Goal: Transaction & Acquisition: Subscribe to service/newsletter

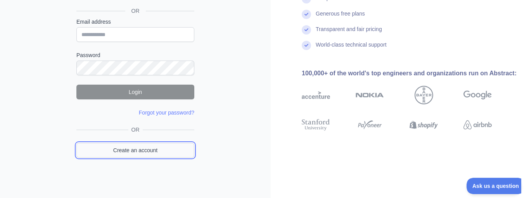
click at [137, 147] on link "Create an account" at bounding box center [135, 150] width 118 height 15
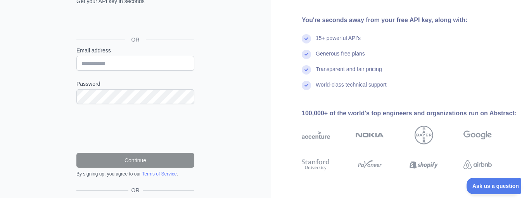
scroll to position [88, 0]
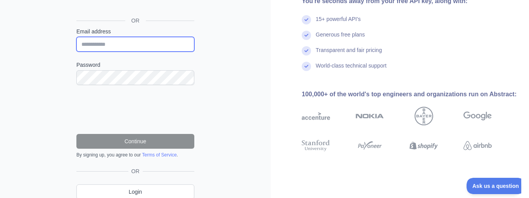
click at [114, 42] on input "Email address" at bounding box center [135, 44] width 118 height 15
type input "**********"
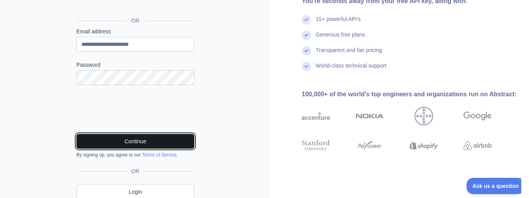
click at [128, 139] on button "Continue" at bounding box center [135, 141] width 118 height 15
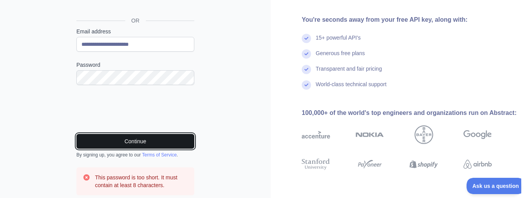
click at [137, 140] on button "Continue" at bounding box center [135, 141] width 118 height 15
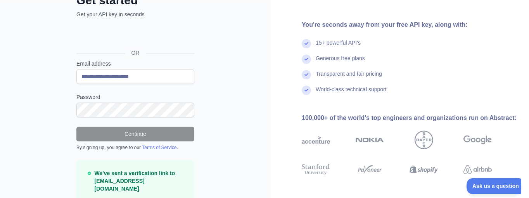
scroll to position [0, 0]
